Goal: Task Accomplishment & Management: Use online tool/utility

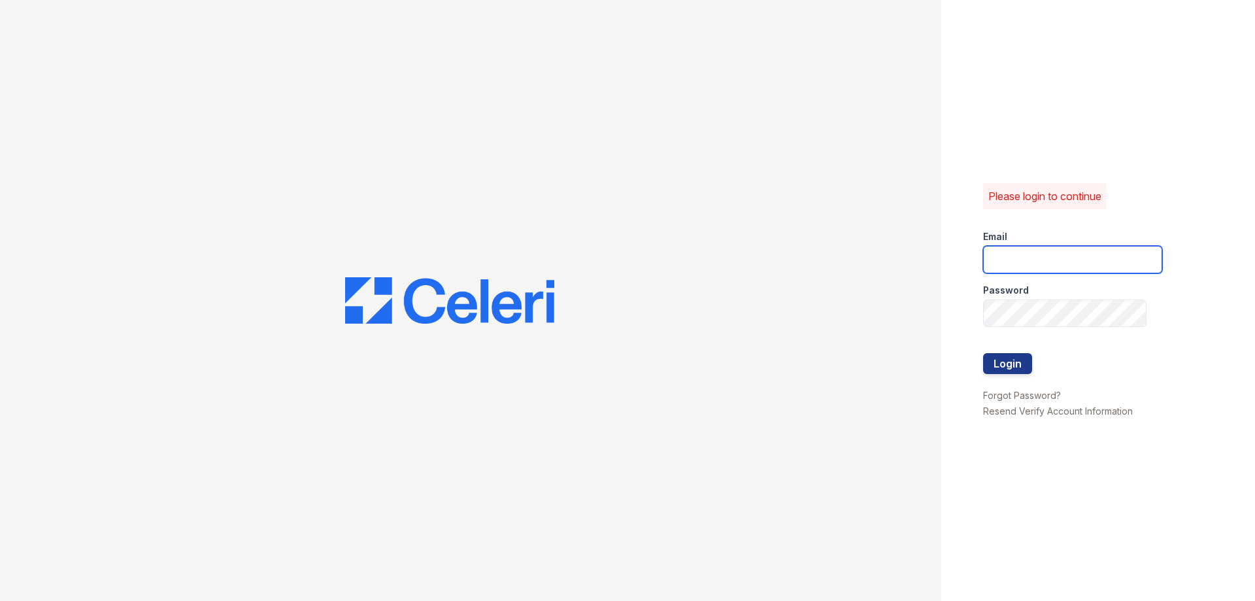
click at [1014, 256] on input "email" at bounding box center [1072, 259] width 179 height 27
type input "mdelarosa@lantowerliving.com"
click at [1006, 371] on button "Login" at bounding box center [1007, 363] width 49 height 21
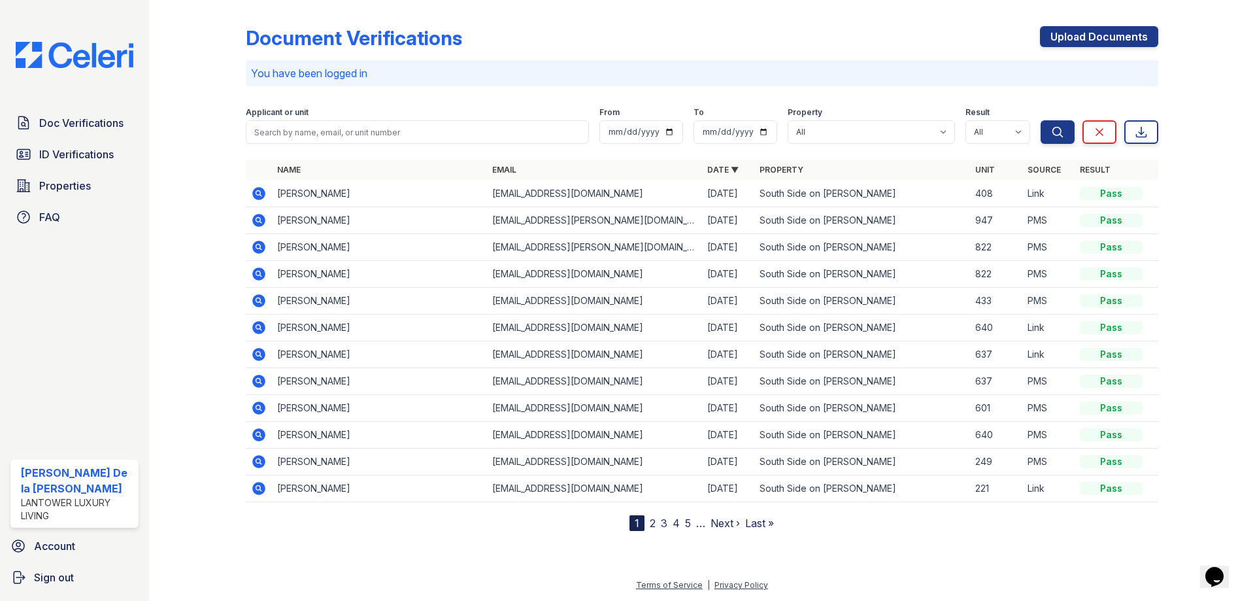
click at [264, 223] on icon at bounding box center [258, 220] width 13 height 13
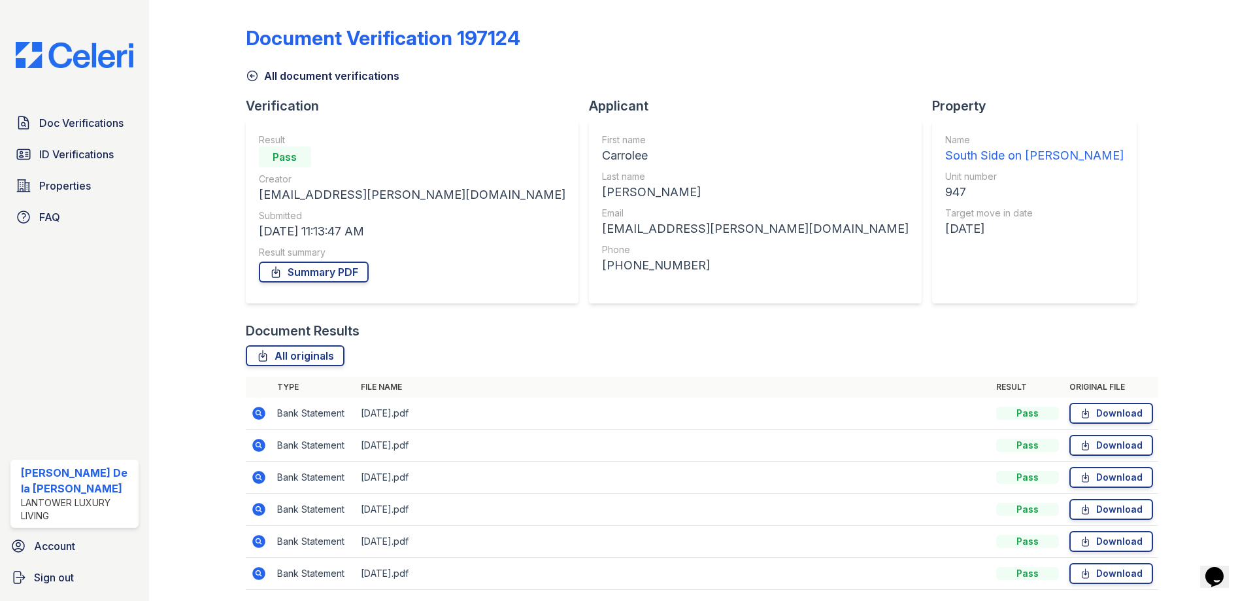
click at [261, 411] on icon at bounding box center [258, 413] width 13 height 13
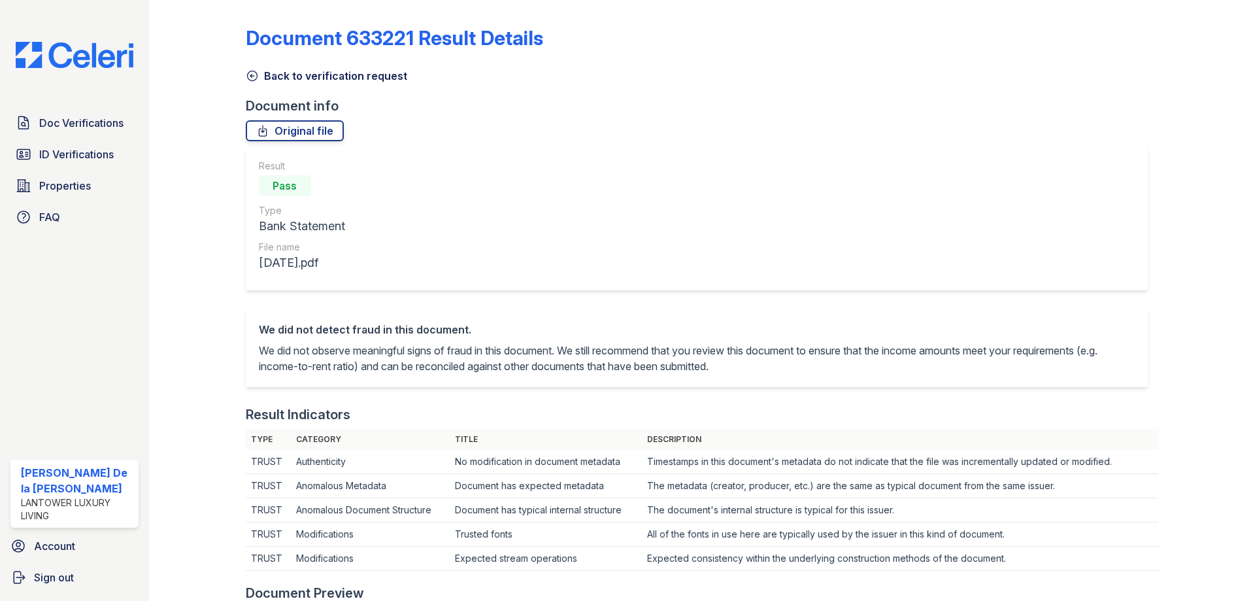
click at [250, 73] on icon at bounding box center [252, 75] width 13 height 13
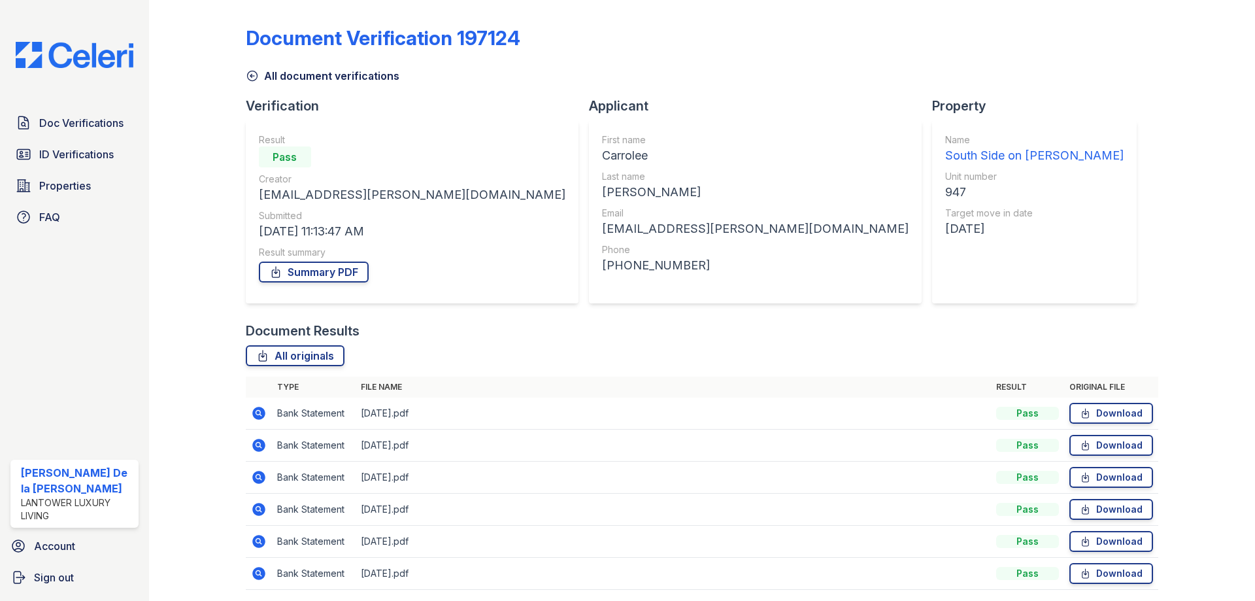
click at [259, 449] on icon at bounding box center [258, 445] width 13 height 13
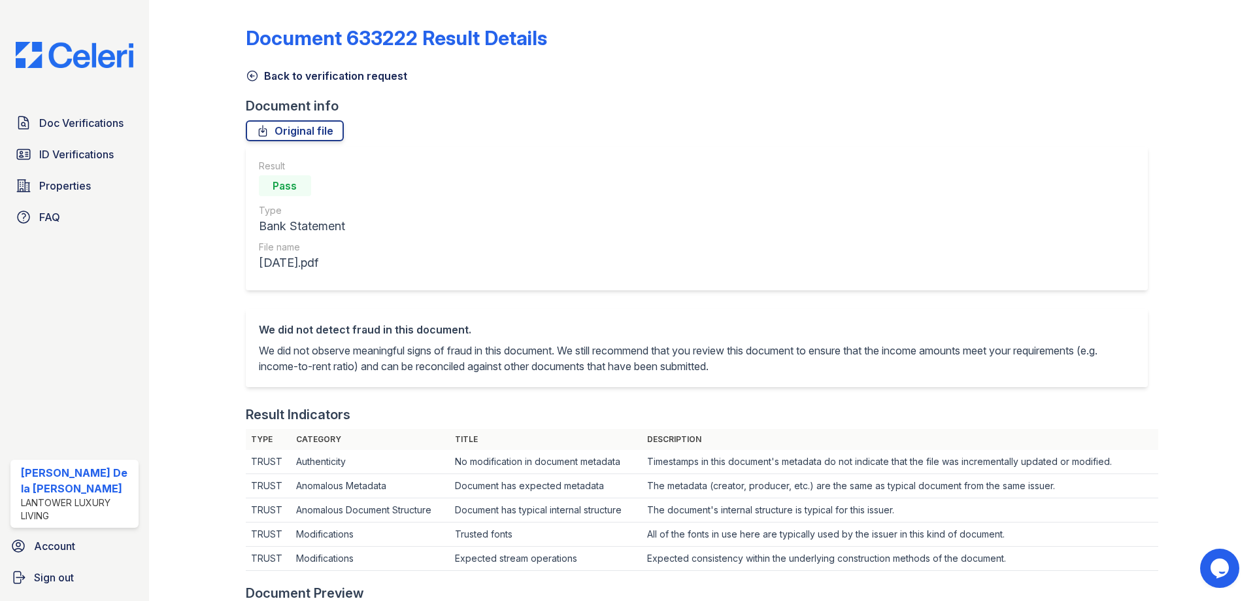
click at [262, 74] on link "Back to verification request" at bounding box center [326, 76] width 161 height 16
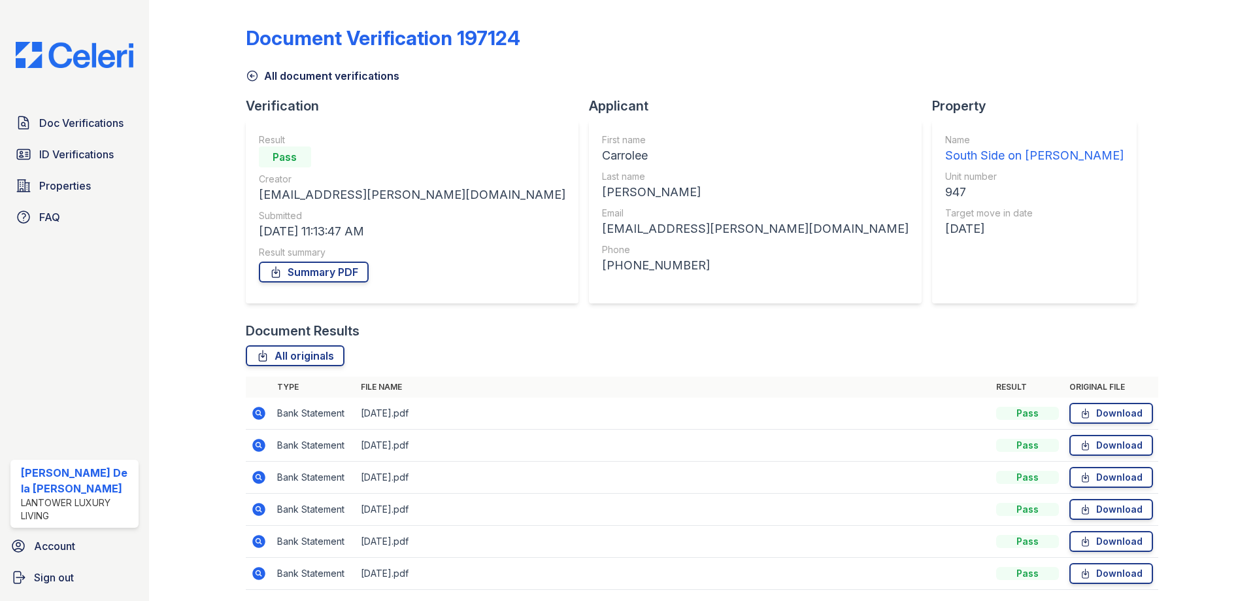
click at [257, 475] on icon at bounding box center [257, 476] width 3 height 3
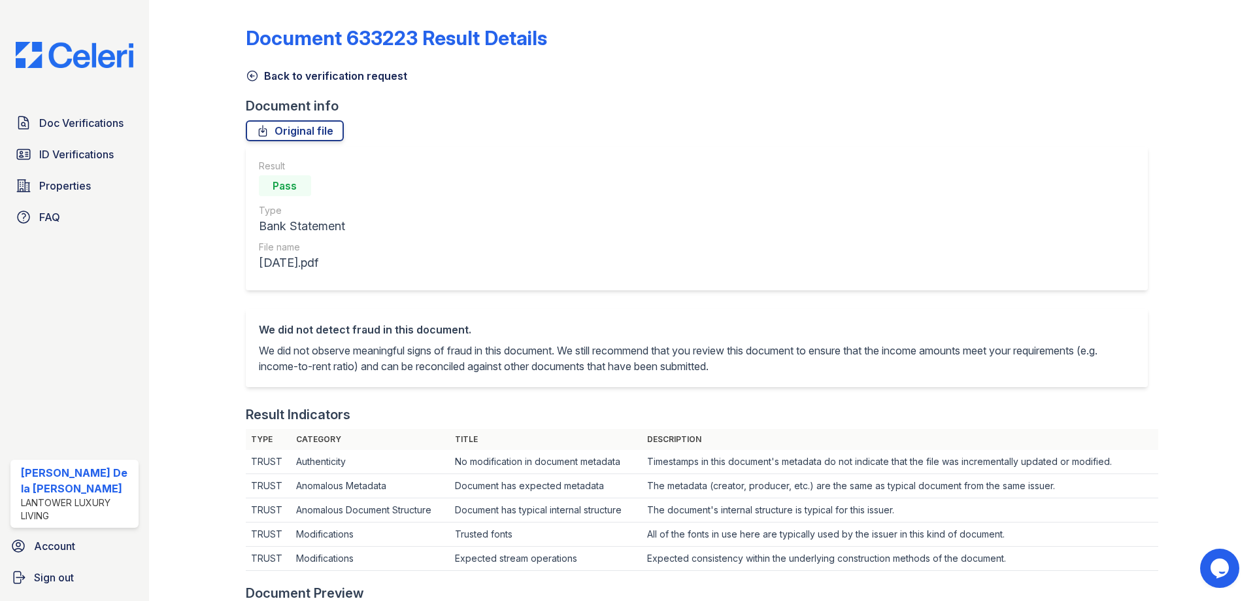
click at [256, 79] on icon at bounding box center [252, 76] width 10 height 10
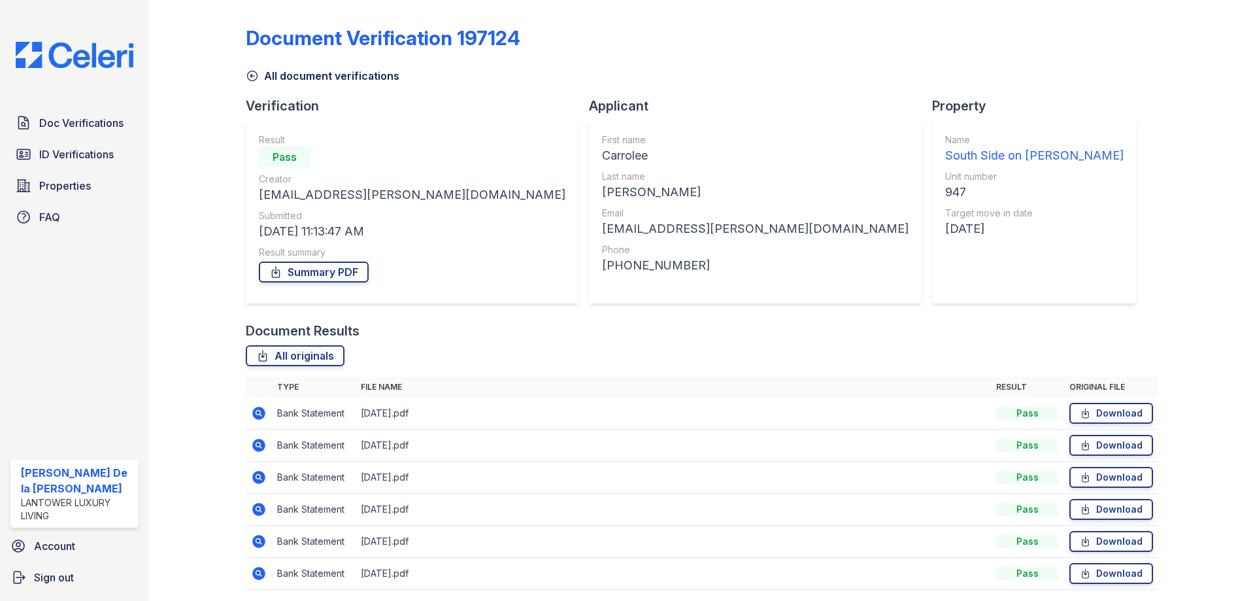
click at [258, 505] on icon at bounding box center [258, 509] width 13 height 13
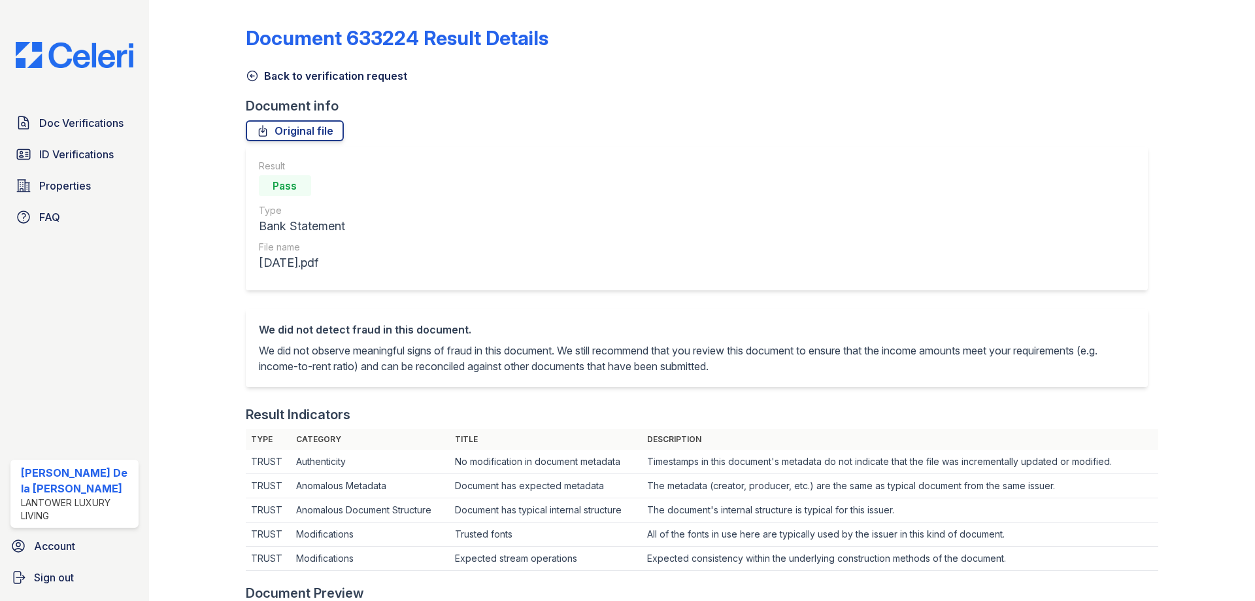
click at [250, 75] on icon at bounding box center [252, 76] width 10 height 10
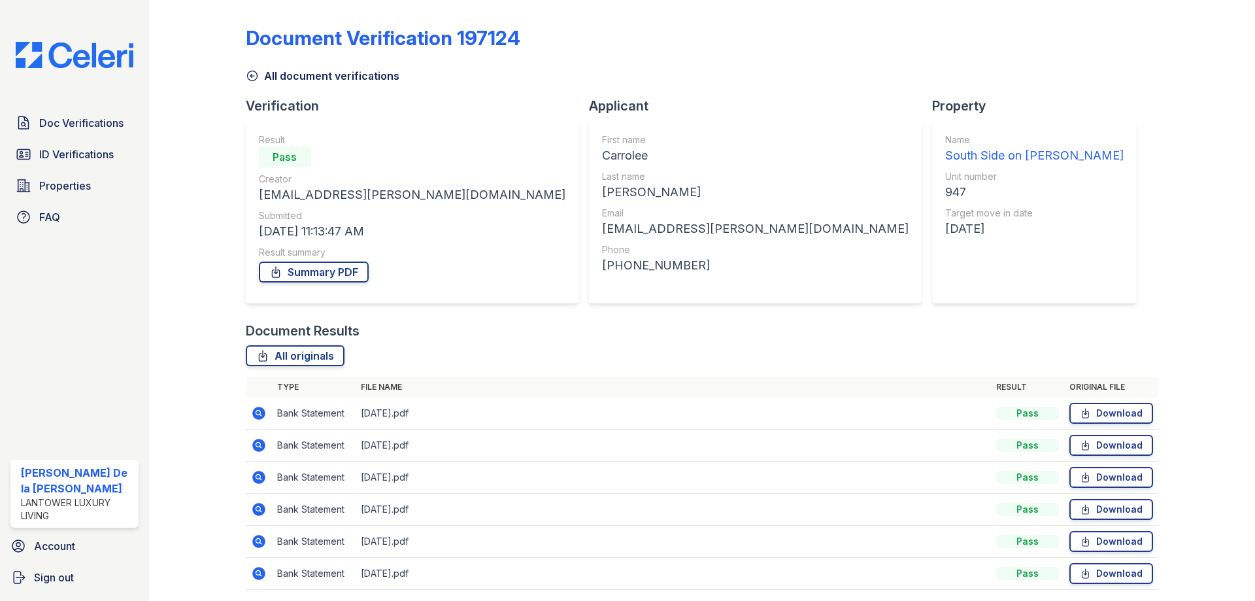
click at [261, 546] on icon at bounding box center [258, 541] width 13 height 13
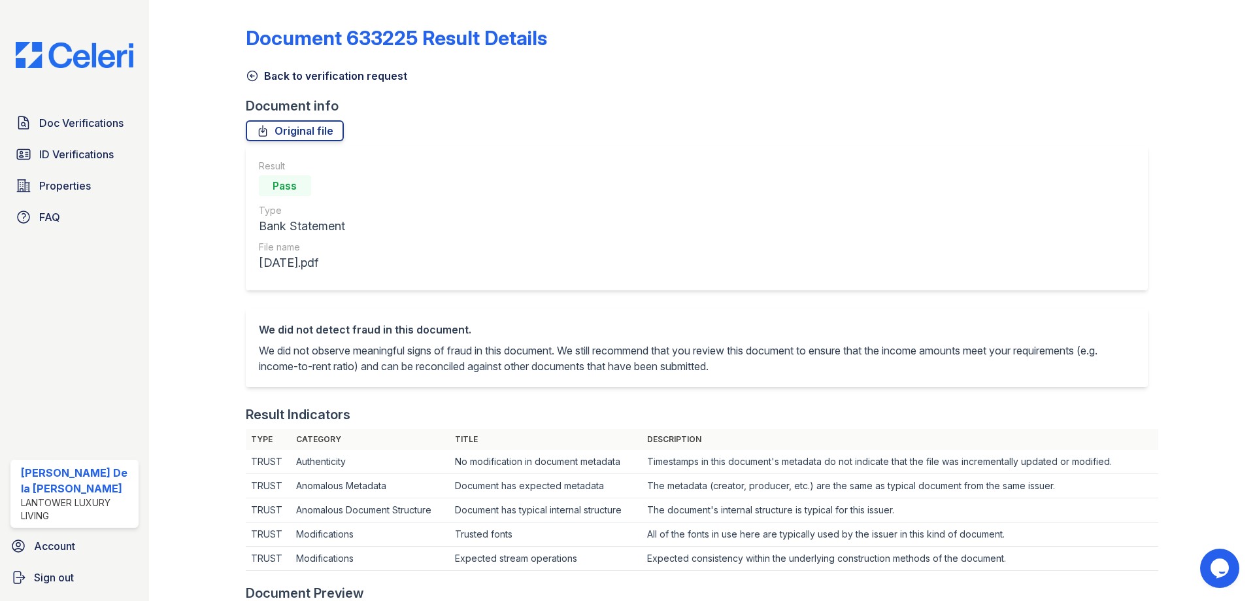
click at [259, 73] on link "Back to verification request" at bounding box center [326, 76] width 161 height 16
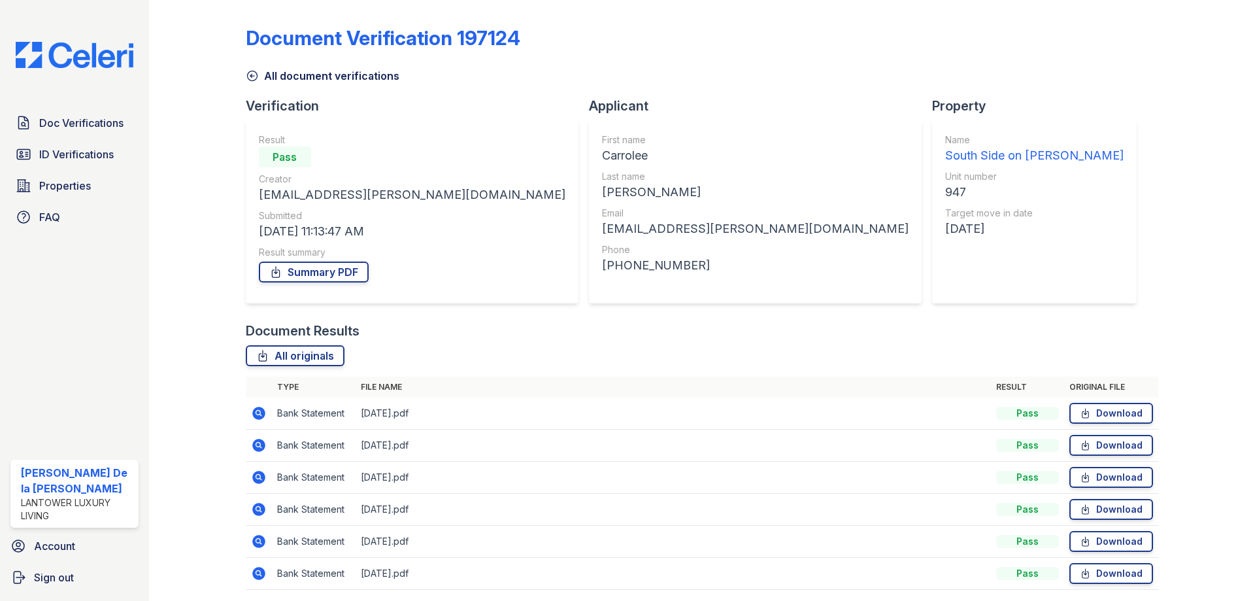
click at [258, 539] on icon at bounding box center [259, 542] width 16 height 16
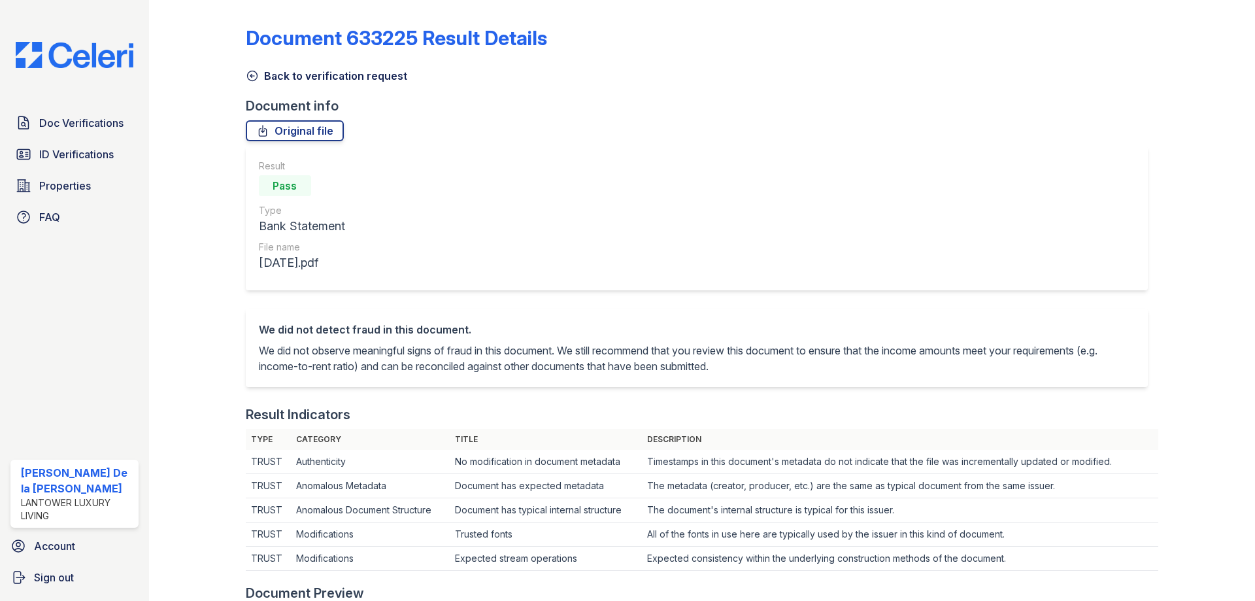
click at [258, 69] on icon at bounding box center [252, 75] width 13 height 13
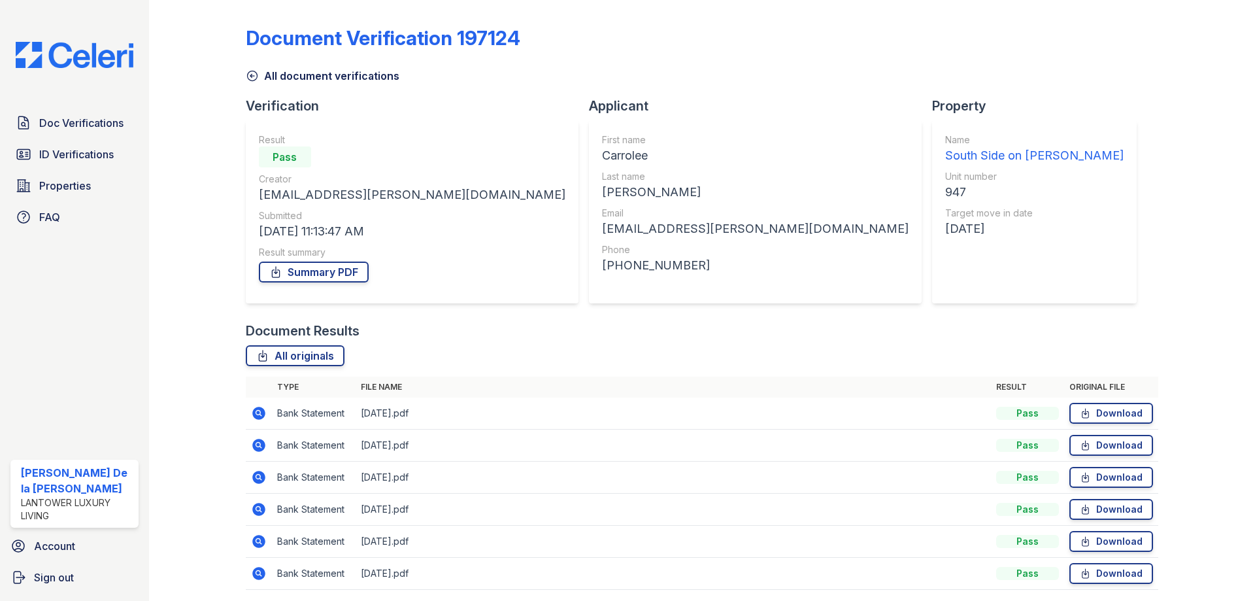
scroll to position [46, 0]
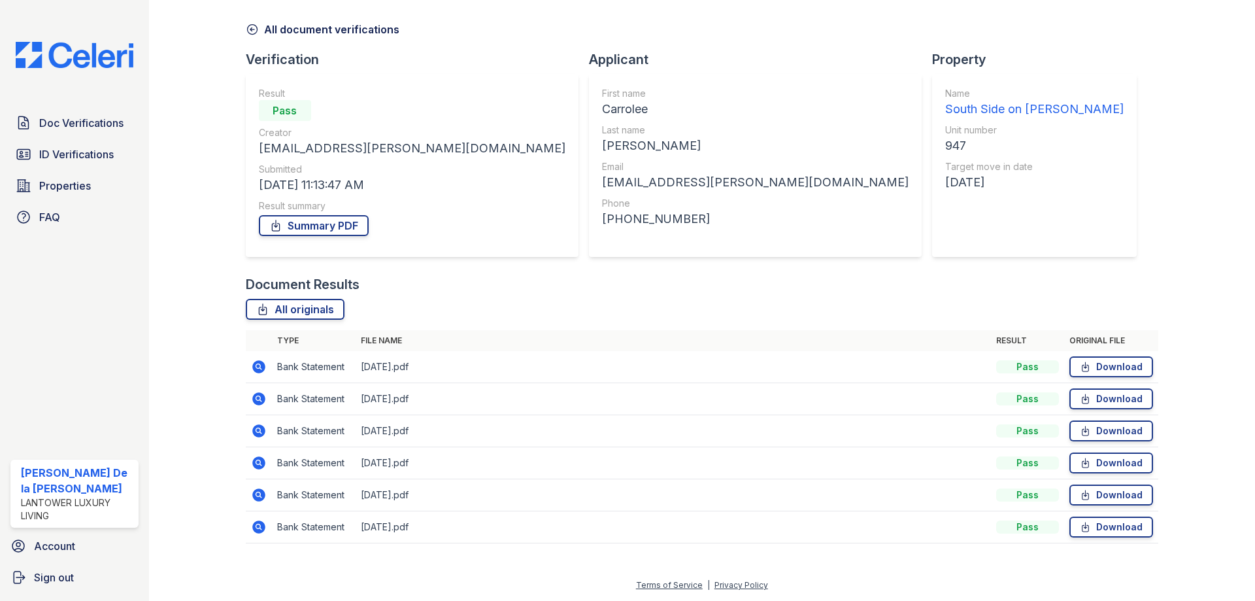
click at [261, 530] on icon at bounding box center [258, 526] width 13 height 13
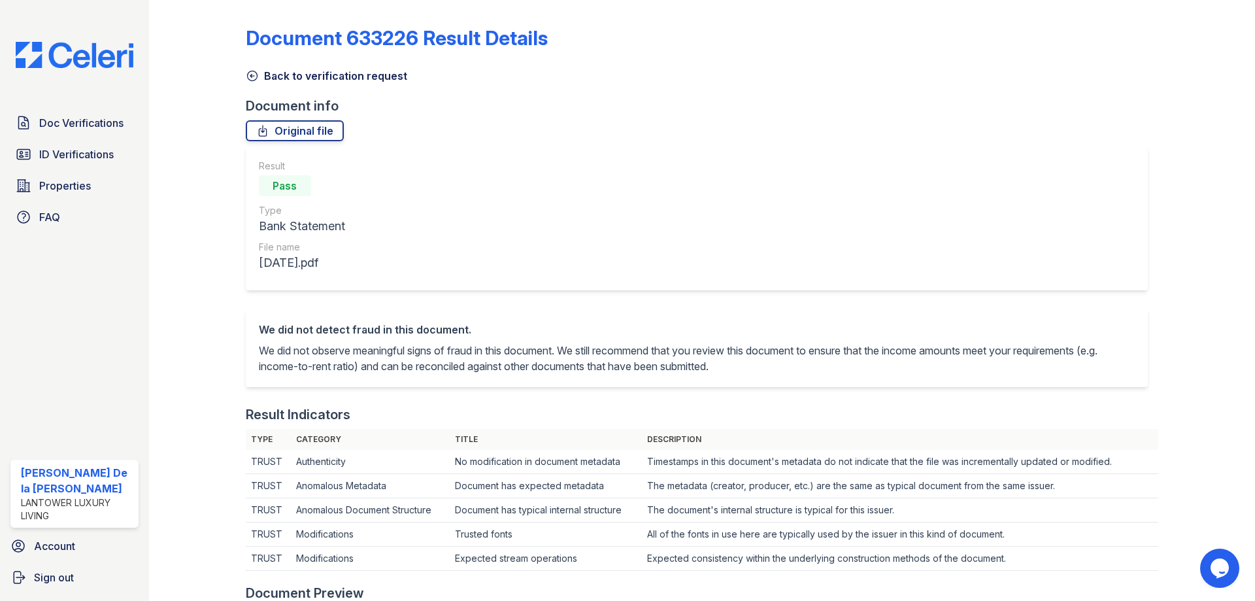
click at [258, 73] on icon at bounding box center [252, 75] width 13 height 13
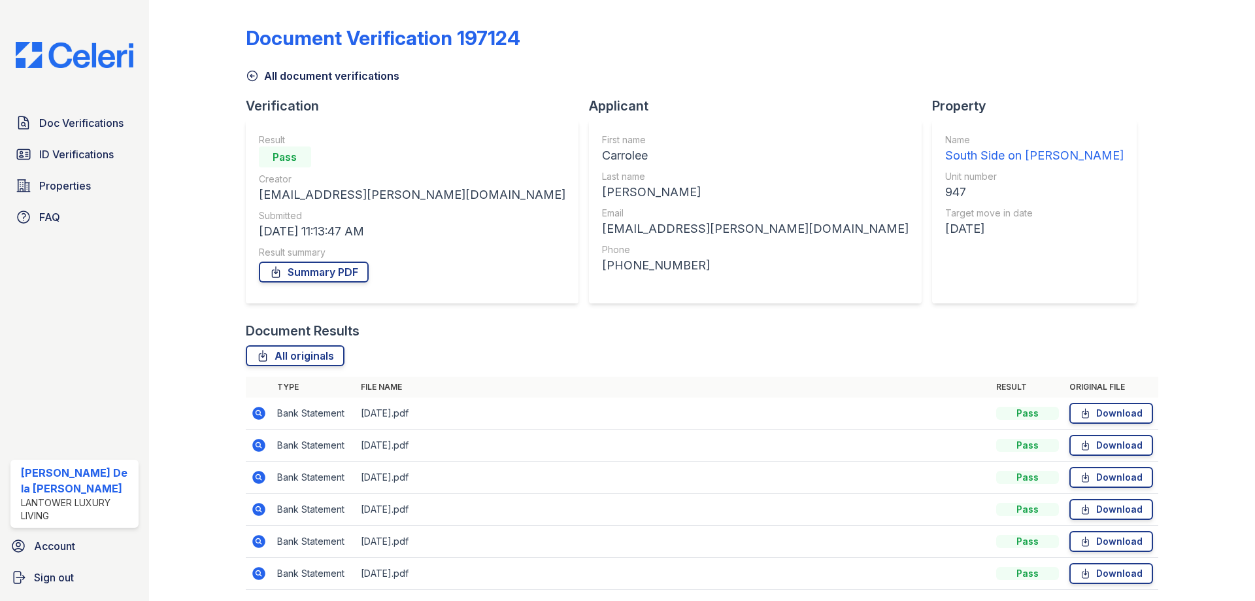
scroll to position [46, 0]
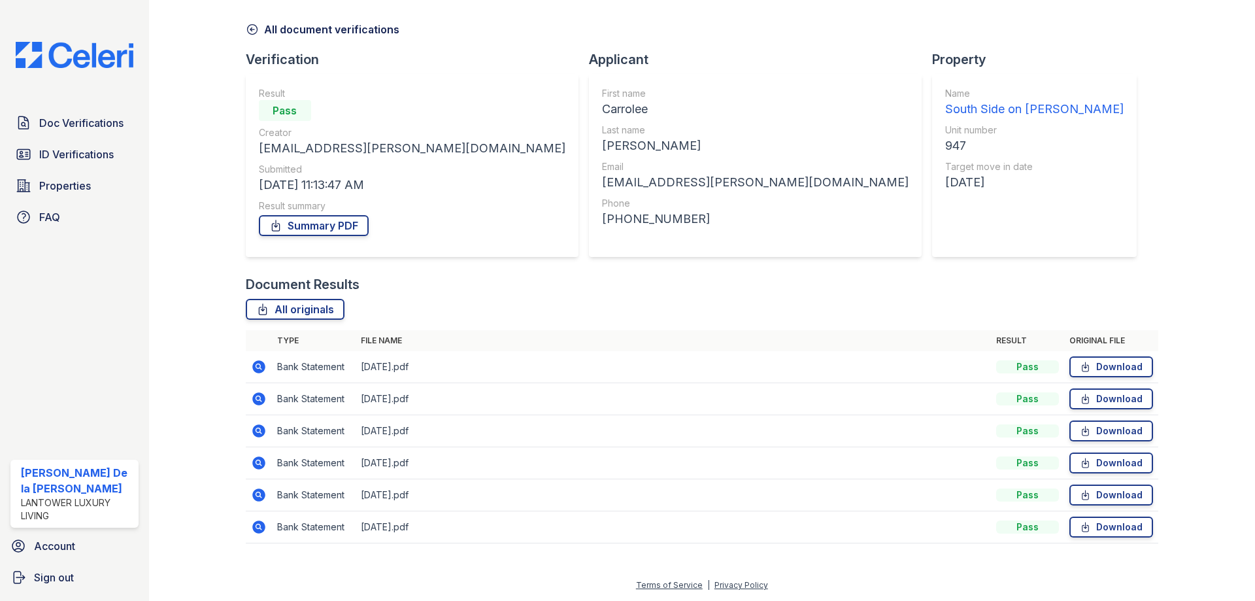
click at [258, 370] on icon at bounding box center [258, 366] width 13 height 13
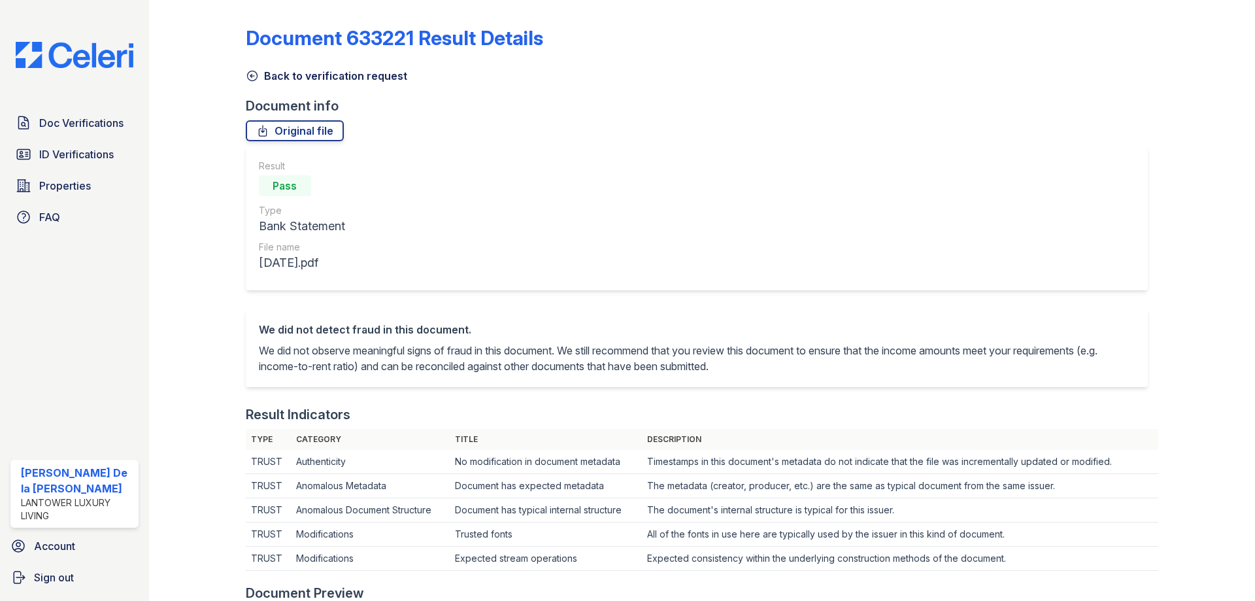
click at [253, 73] on icon at bounding box center [252, 75] width 13 height 13
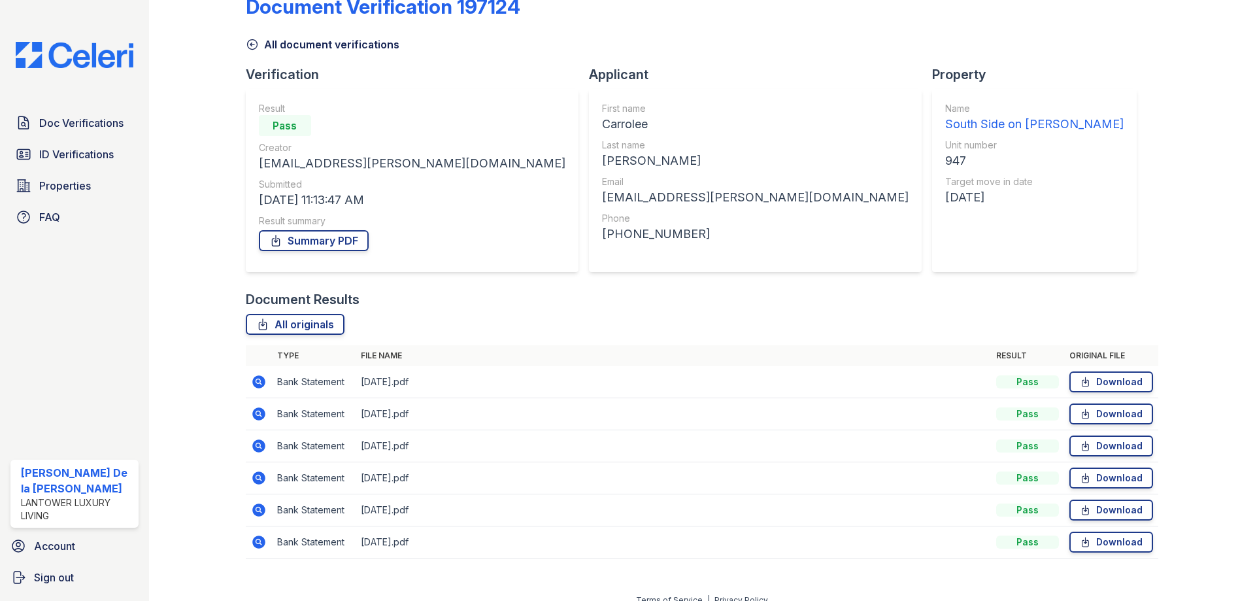
scroll to position [46, 0]
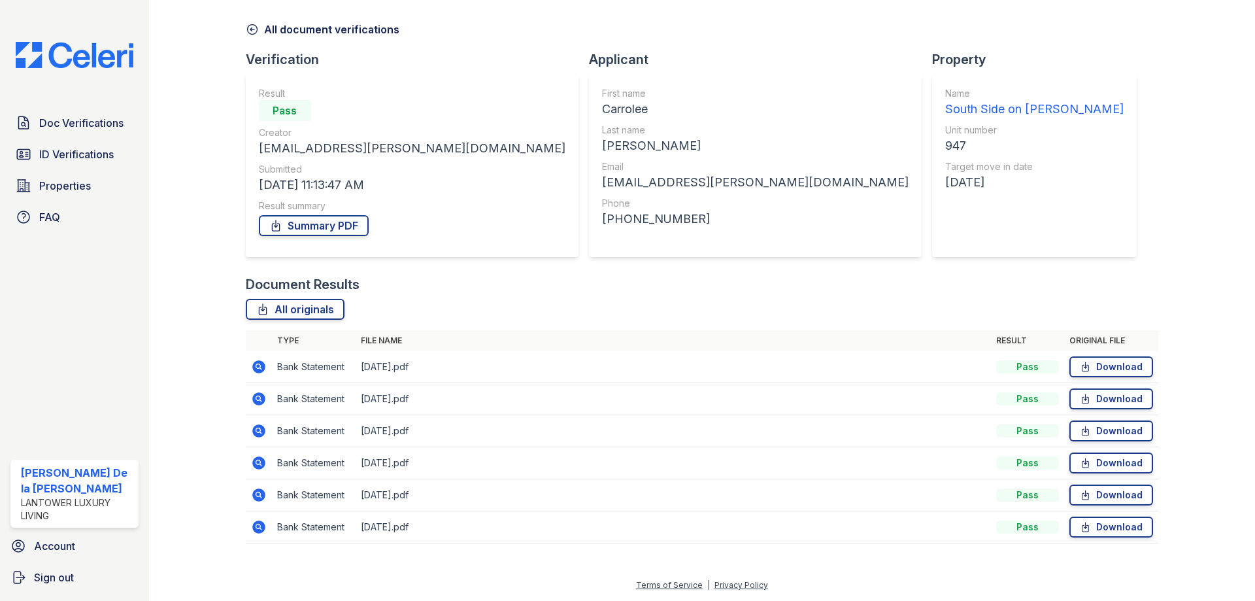
click at [259, 401] on icon at bounding box center [258, 398] width 13 height 13
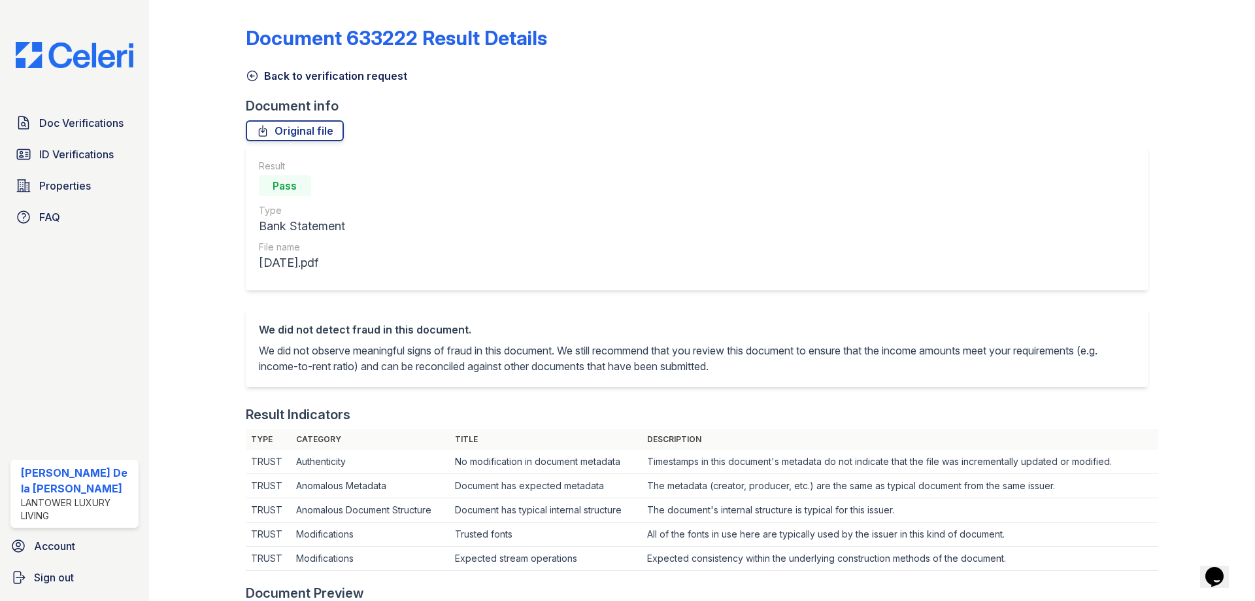
click at [262, 75] on link "Back to verification request" at bounding box center [326, 76] width 161 height 16
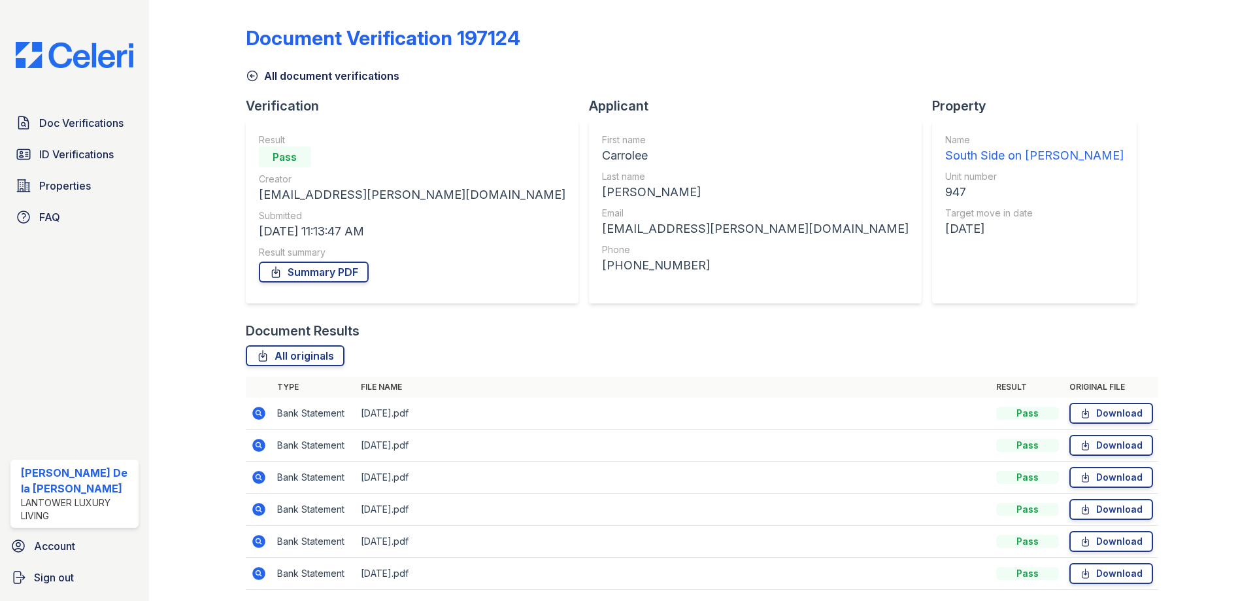
click at [255, 472] on icon at bounding box center [258, 477] width 13 height 13
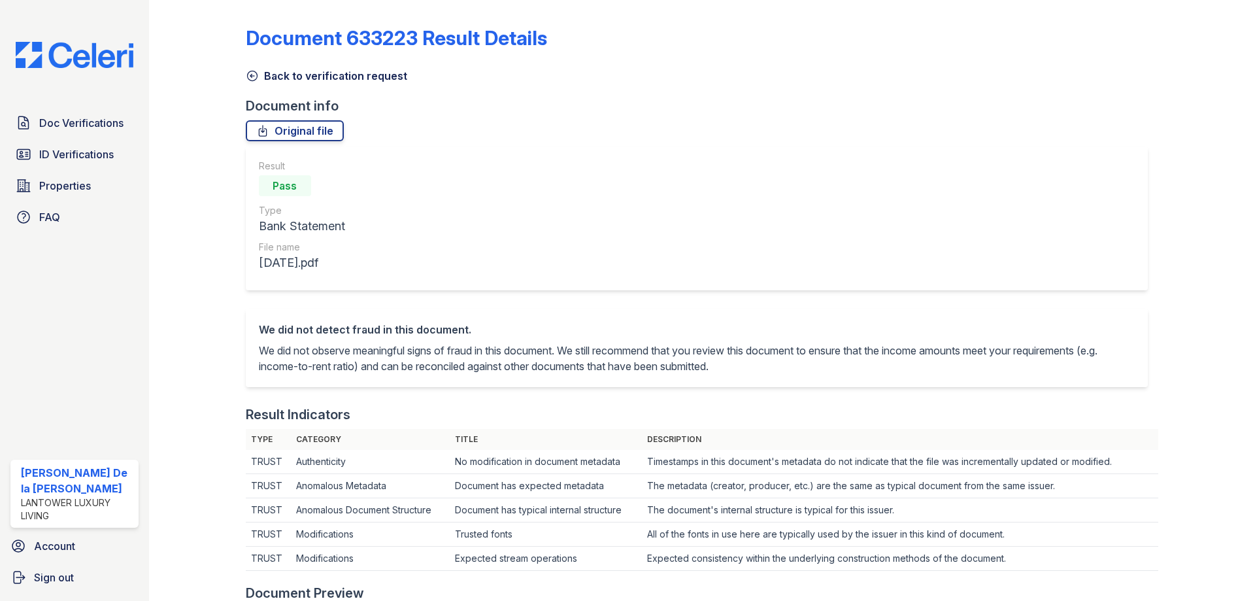
click at [256, 75] on icon at bounding box center [252, 75] width 13 height 13
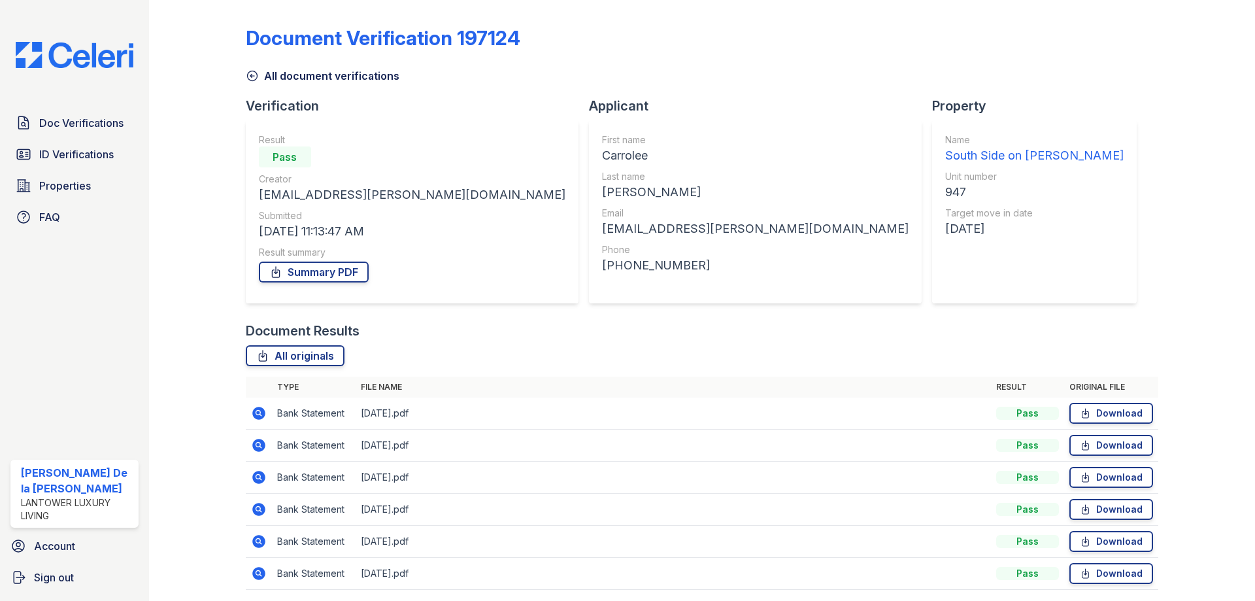
click at [260, 507] on icon at bounding box center [258, 509] width 13 height 13
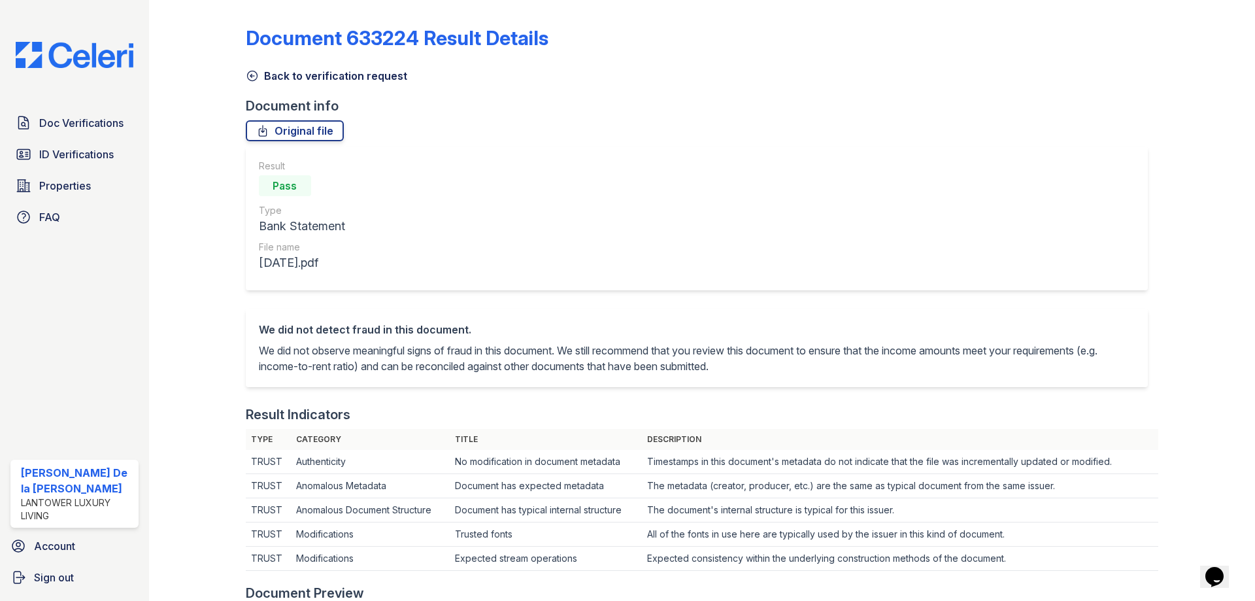
click at [253, 73] on icon at bounding box center [252, 75] width 13 height 13
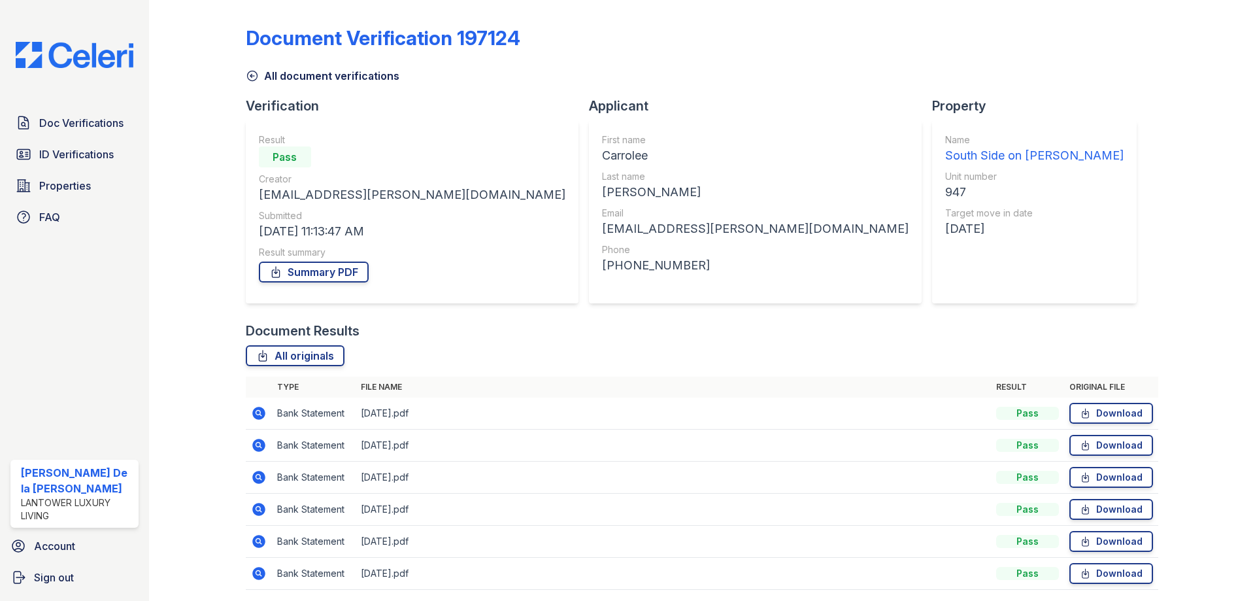
click at [258, 542] on icon at bounding box center [257, 540] width 3 height 3
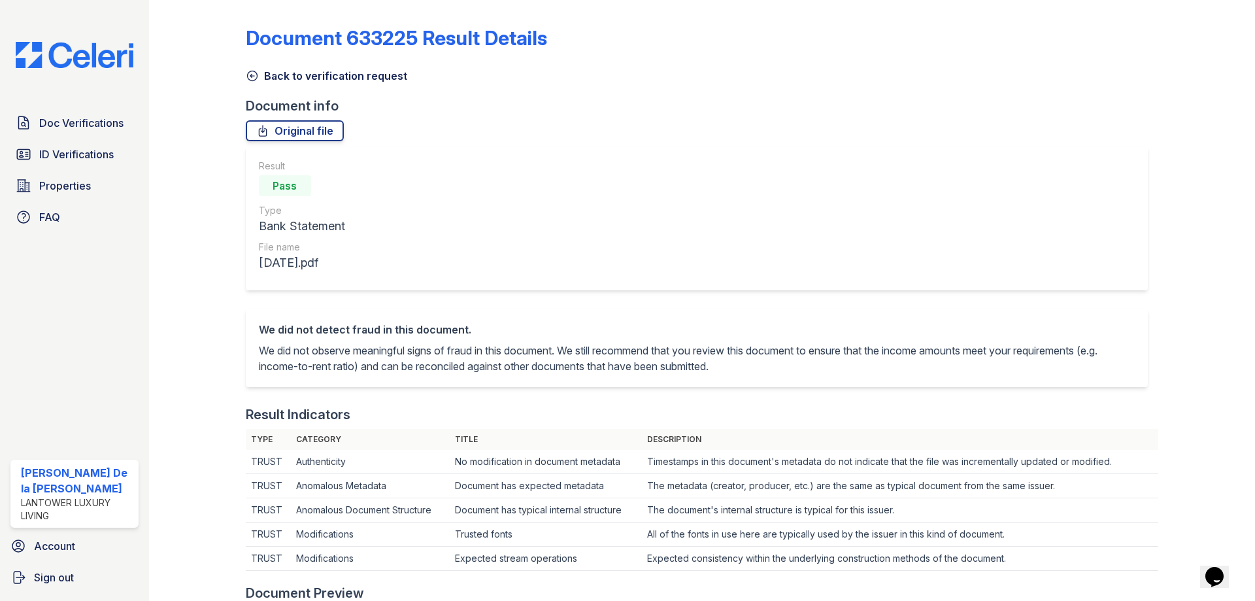
click at [254, 74] on icon at bounding box center [252, 75] width 13 height 13
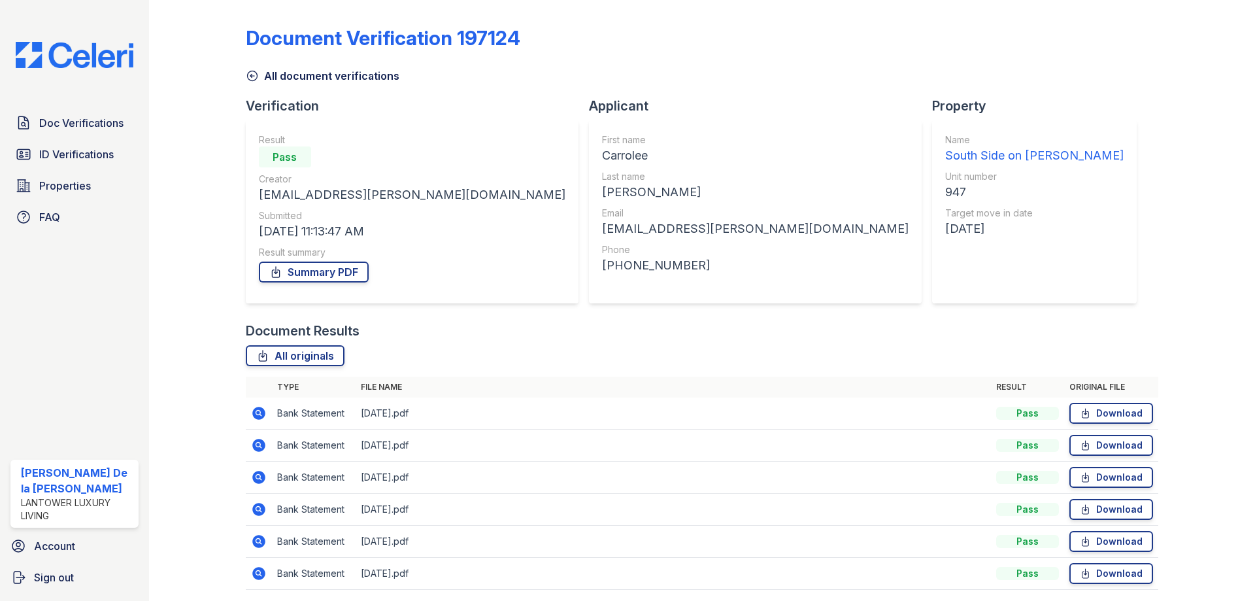
click at [258, 570] on icon at bounding box center [259, 574] width 16 height 16
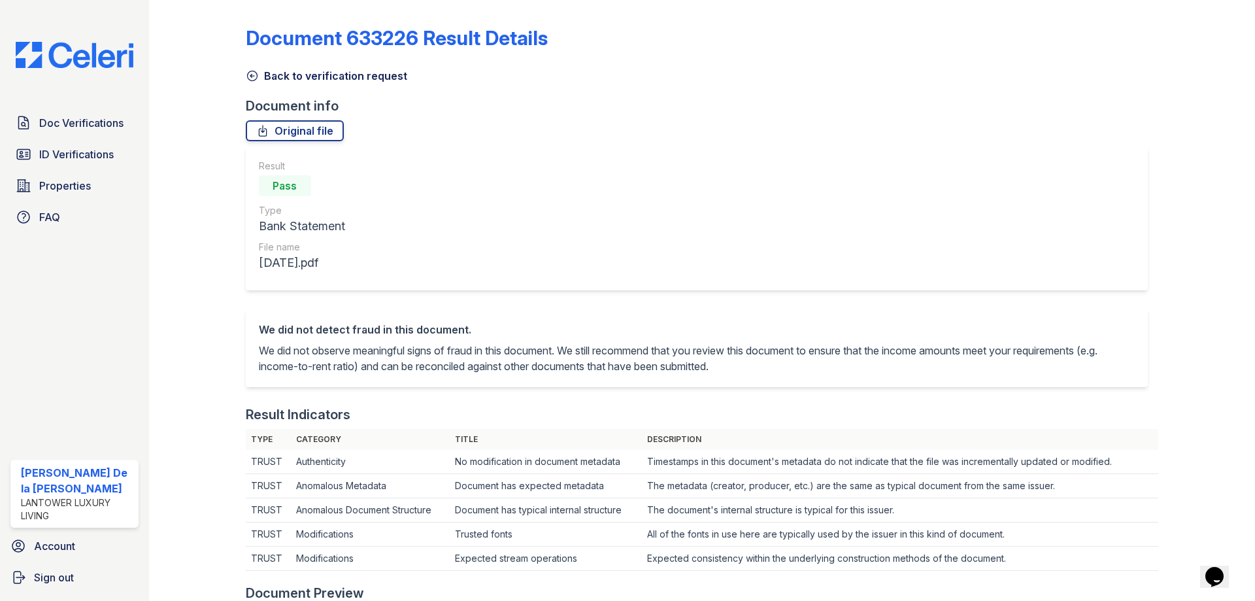
click at [250, 74] on icon at bounding box center [252, 75] width 13 height 13
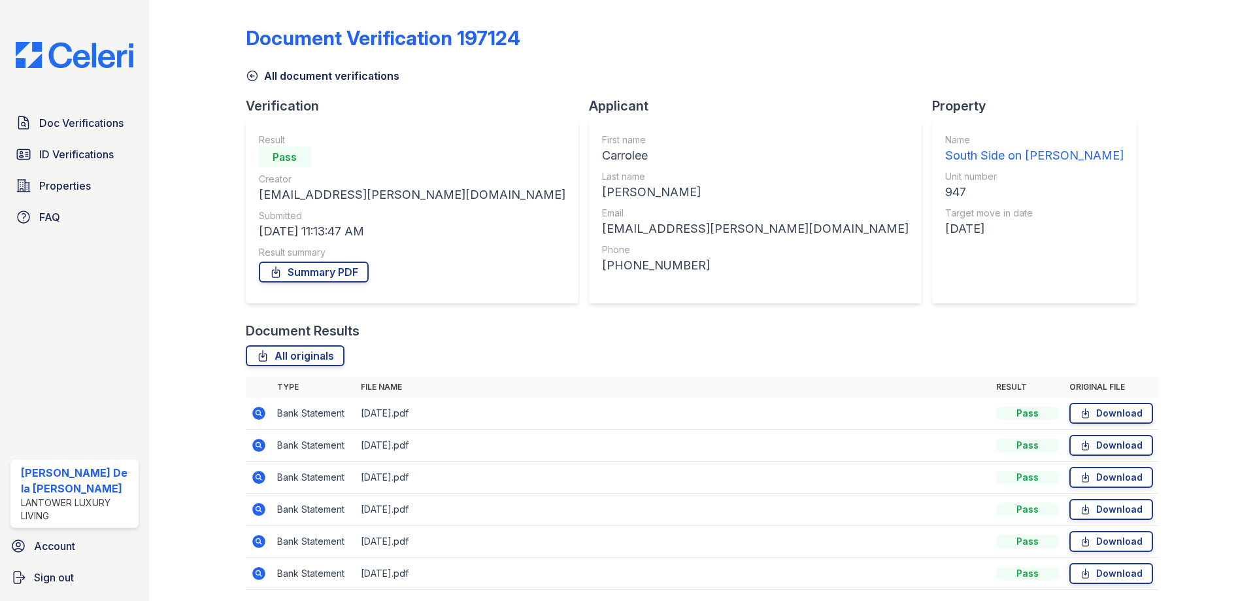
click at [256, 69] on icon at bounding box center [252, 75] width 13 height 13
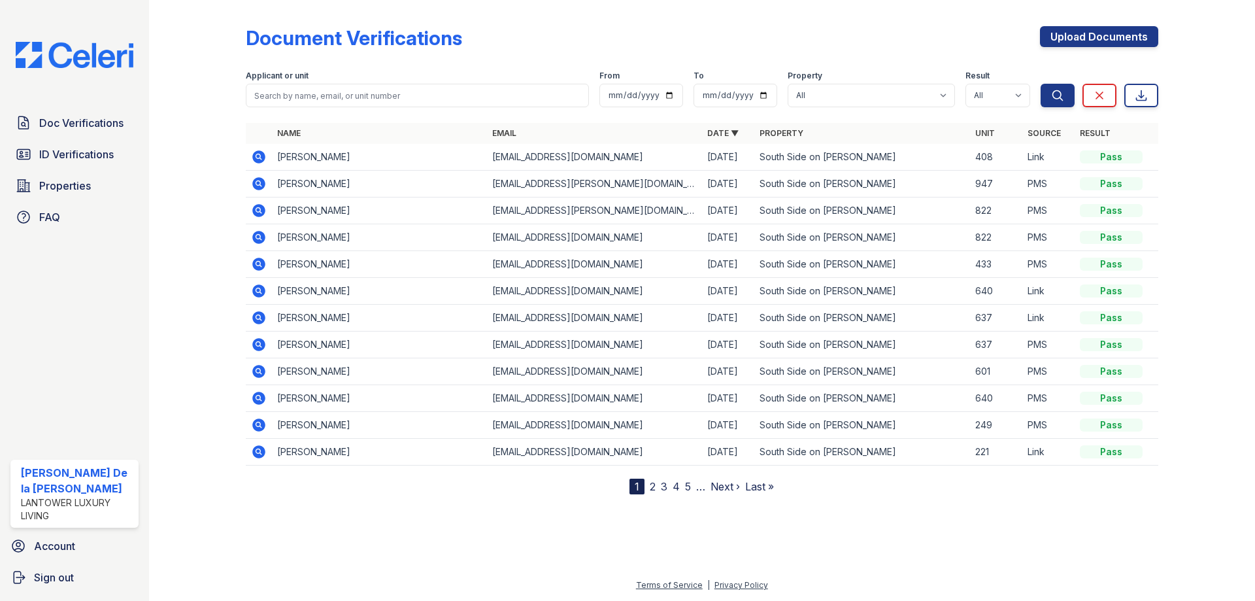
click at [253, 156] on icon at bounding box center [258, 156] width 13 height 13
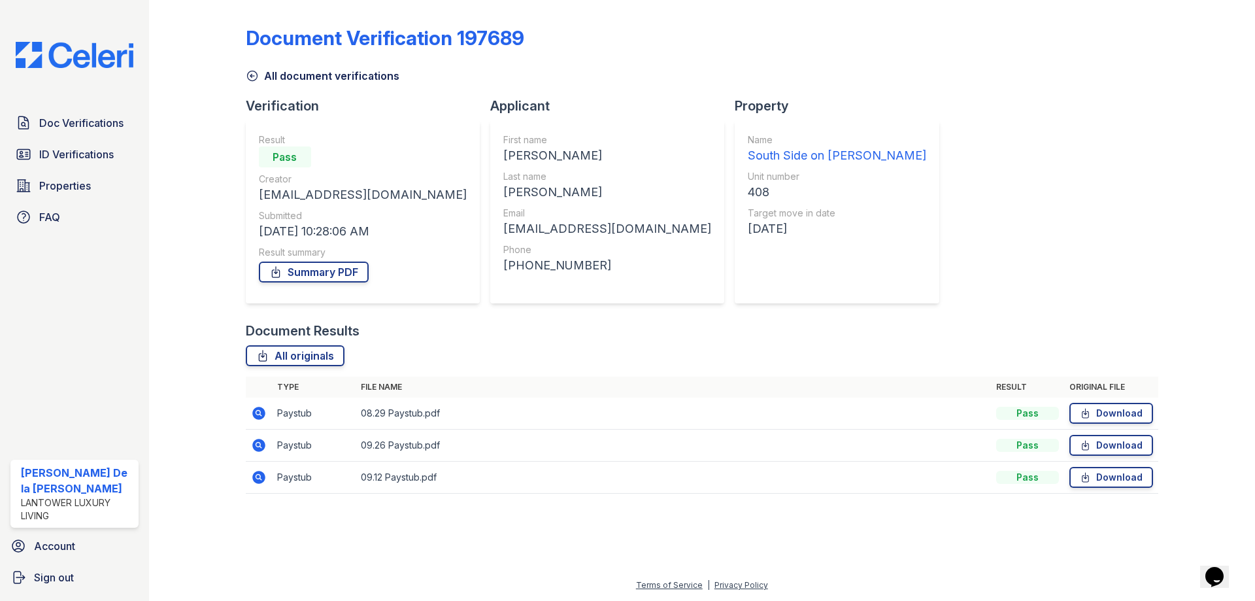
click at [257, 415] on icon at bounding box center [259, 413] width 16 height 16
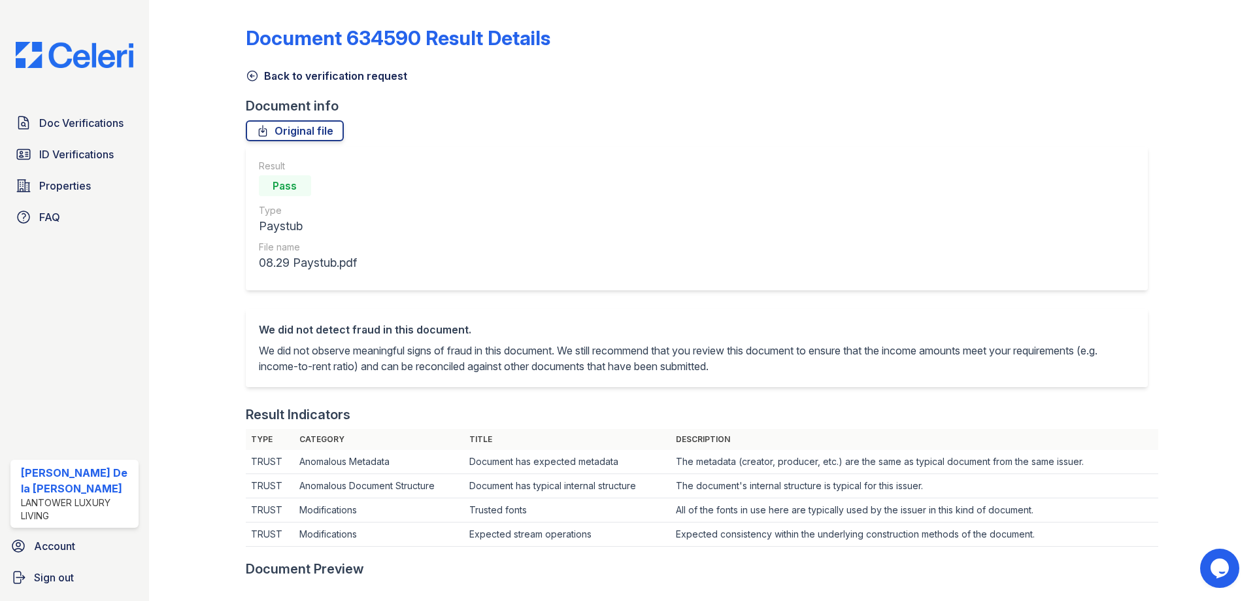
click at [255, 79] on icon at bounding box center [252, 76] width 10 height 10
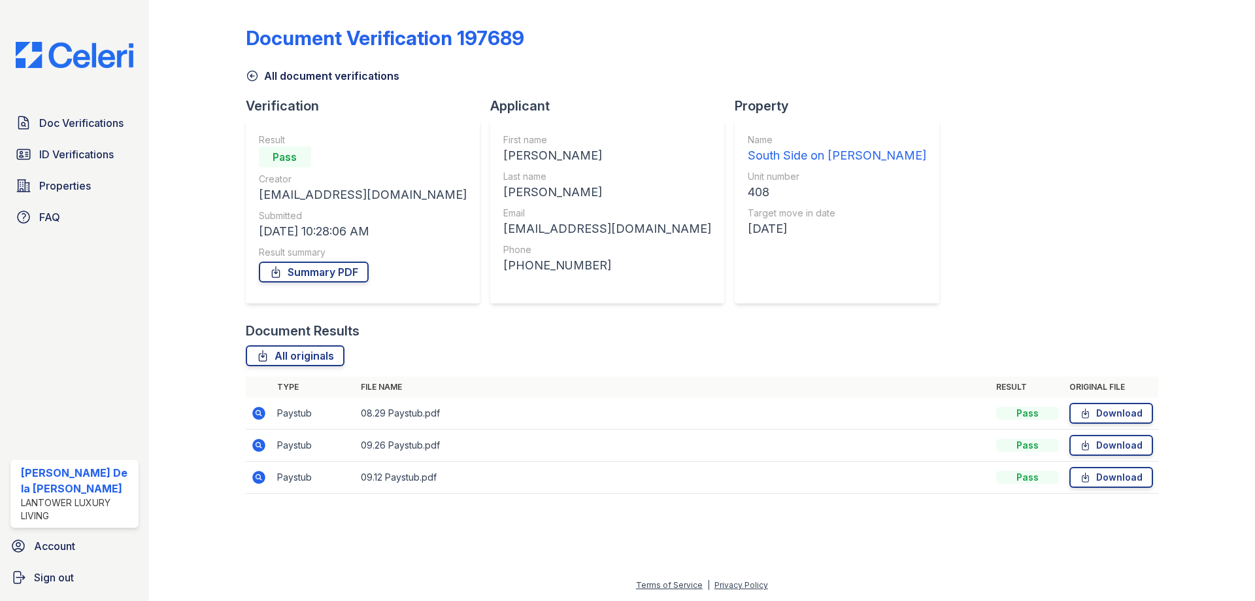
click at [260, 444] on icon at bounding box center [259, 445] width 16 height 16
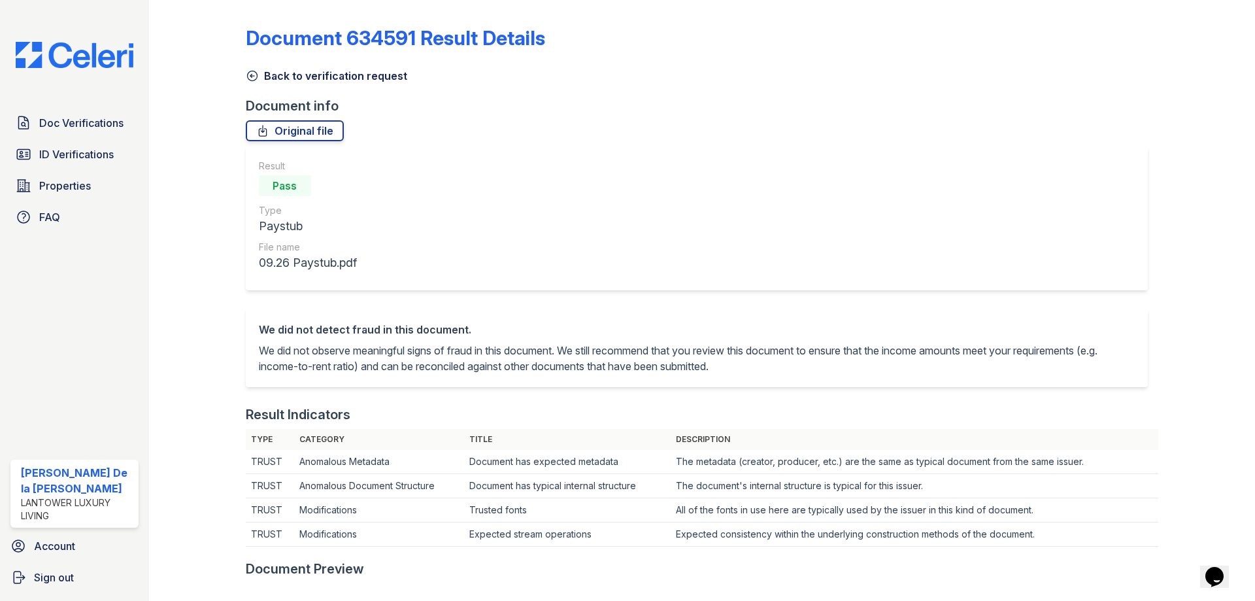
click at [254, 79] on icon at bounding box center [252, 75] width 13 height 13
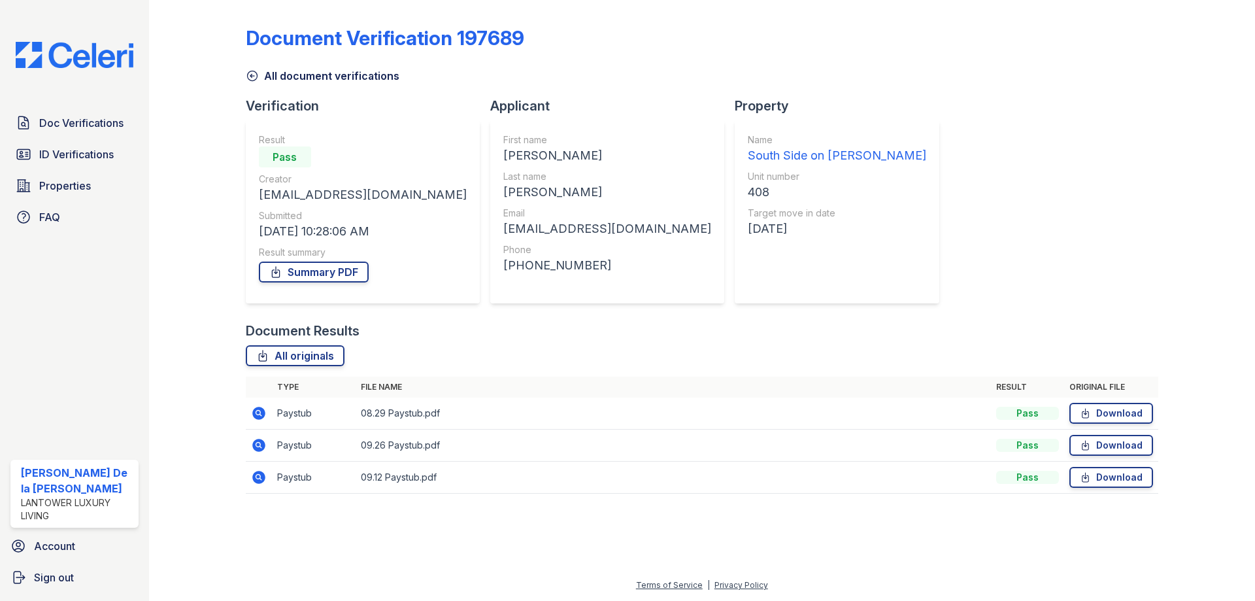
click at [262, 481] on icon at bounding box center [258, 477] width 13 height 13
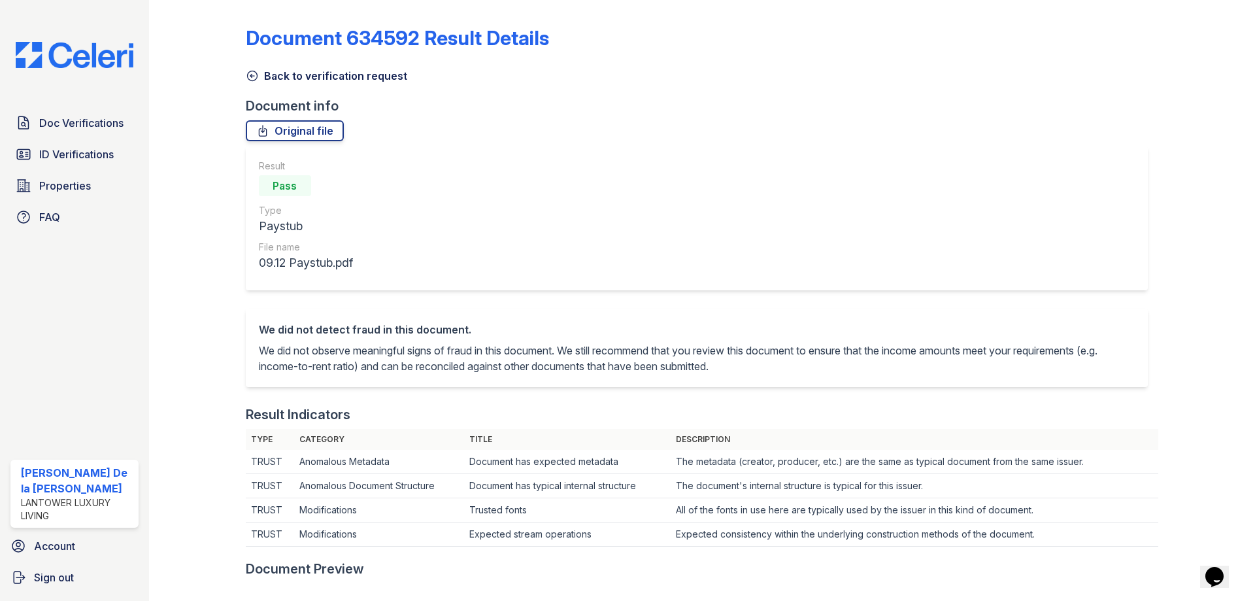
click at [253, 78] on icon at bounding box center [252, 75] width 13 height 13
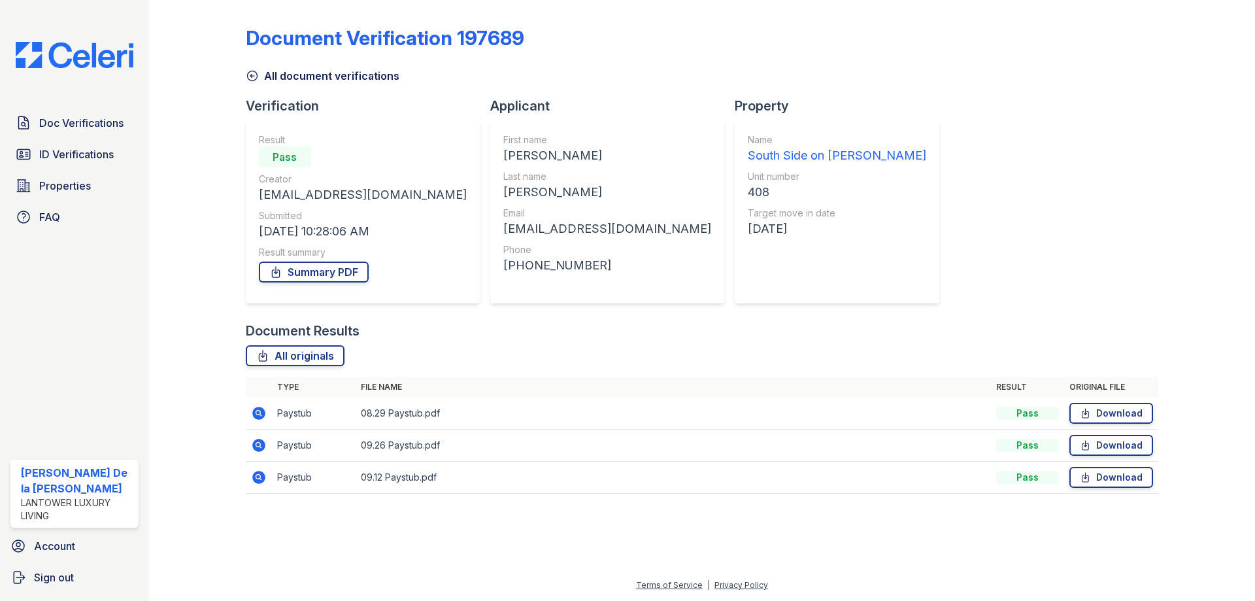
click at [260, 446] on icon at bounding box center [259, 445] width 16 height 16
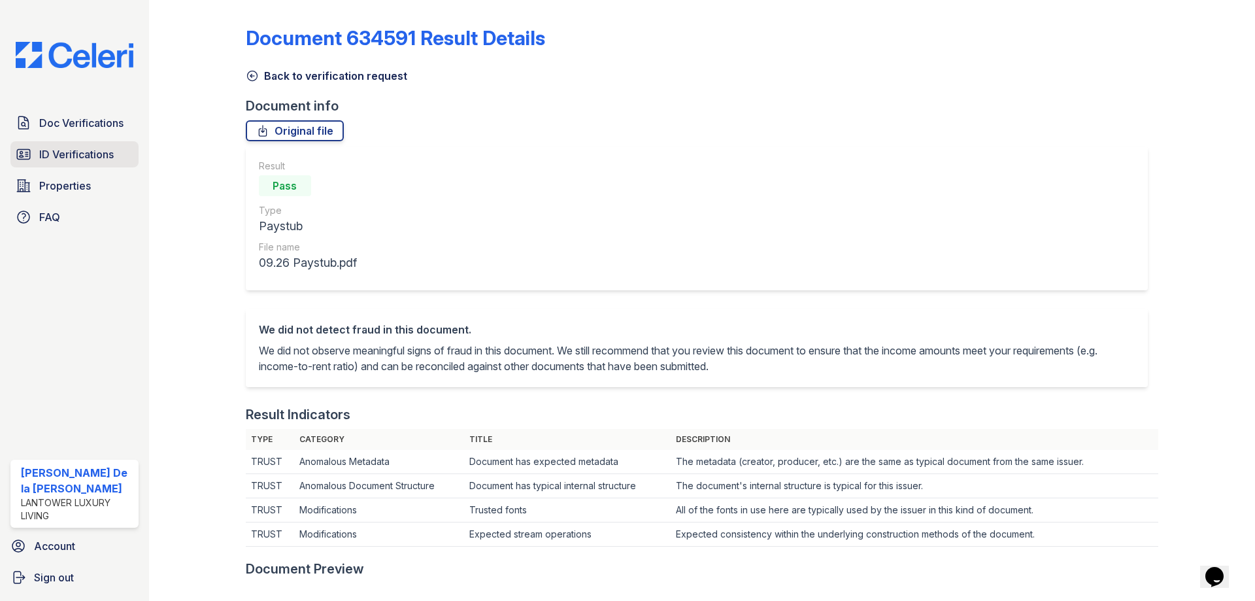
click at [54, 158] on span "ID Verifications" at bounding box center [76, 154] width 75 height 16
